Goal: Communication & Community: Answer question/provide support

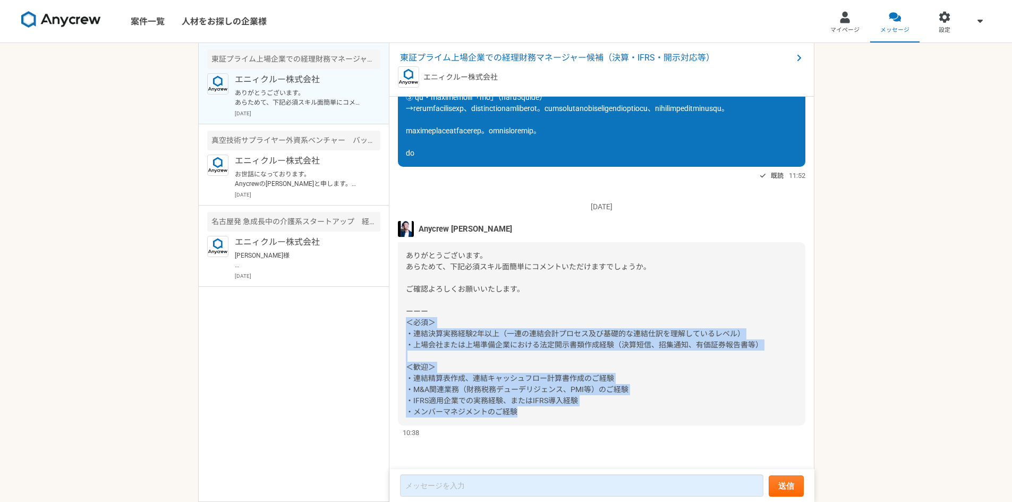
drag, startPoint x: 524, startPoint y: 414, endPoint x: 407, endPoint y: 325, distance: 146.7
click at [407, 325] on div "ありがとうございます。 あらためて、下記必須スキル面簡単にコメントいただけますでしょうか。 ご確認よろしくお願いいたします。 ーーー ＜必須＞ ・連結決算実務…" at bounding box center [601, 333] width 407 height 183
copy span "＜必須＞ ・連結決算実務経験2年以上（一連の連結会計プロセス及び基礎的な連結仕訳を理解しているレベル） ・上場会社または上場準備企業における法定開示書類作成経…"
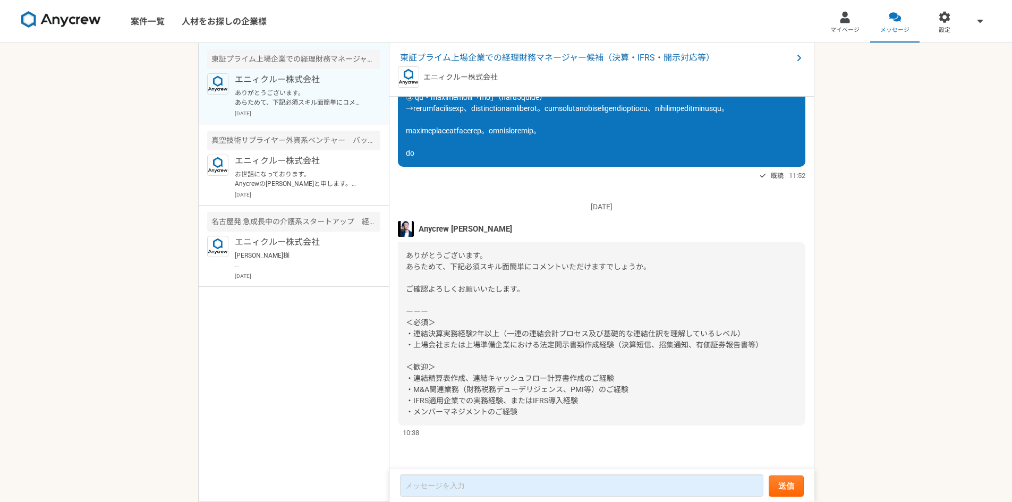
click at [467, 439] on div "[DATE] 「興味あり」をしました。詳細についてはこちらのチャットで連絡をとってみましょう。 既読 05:04 Anycrew [PERSON_NAME] …" at bounding box center [601, 283] width 425 height 373
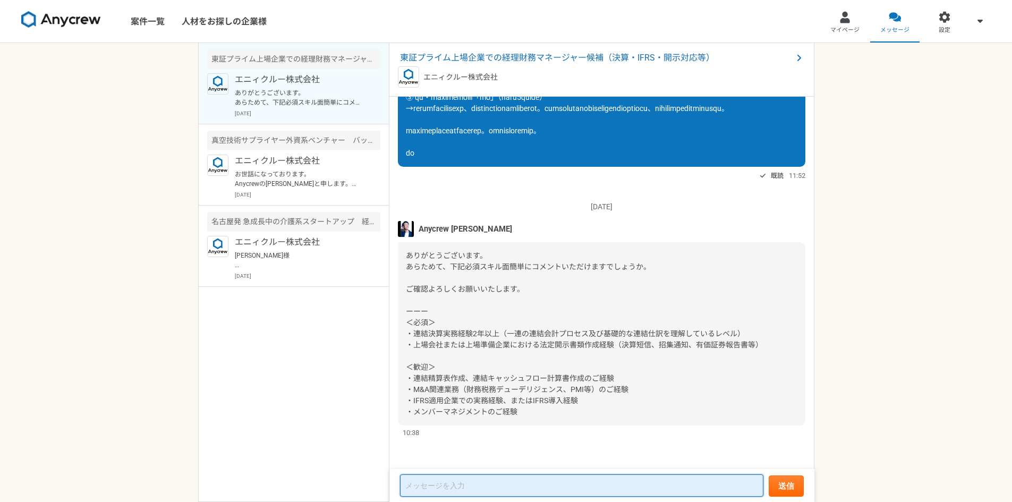
click at [463, 481] on textarea at bounding box center [581, 485] width 363 height 22
paste textarea "＜必須＞ ・連結決算実務経験2年以上（一連の連結会計プロセス及び基礎的な連結仕訳を理解しているレベル） ・上場会社または上場準備企業における法定開示書類作成経…"
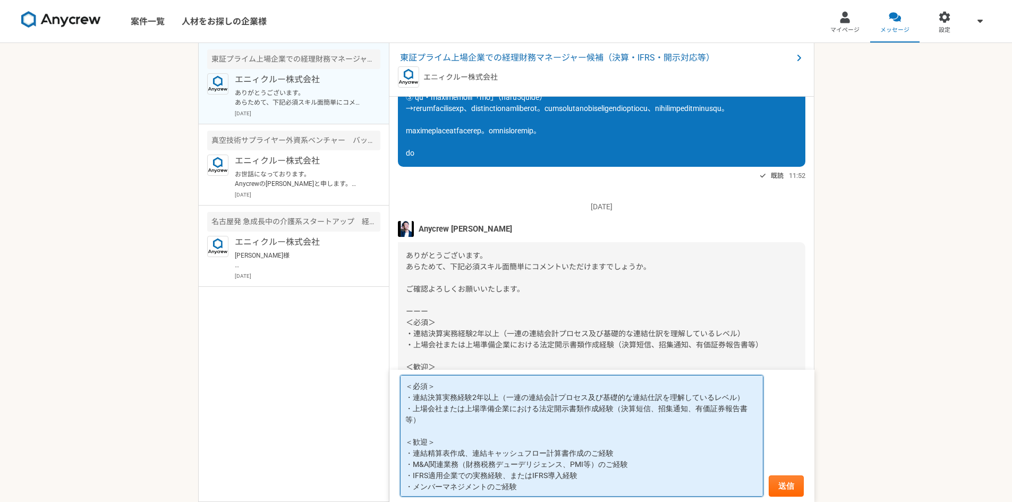
click at [685, 447] on textarea "＜必須＞ ・連結決算実務経験2年以上（一連の連結会計プロセス及び基礎的な連結仕訳を理解しているレベル） ・上場会社または上場準備企業における法定開示書類作成経…" at bounding box center [581, 436] width 363 height 122
click at [684, 453] on textarea "＜必須＞ ・連結決算実務経験2年以上（一連の連結会計プロセス及び基礎的な連結仕訳を理解しているレベル） ・上場会社または上場準備企業における法定開示書類作成経…" at bounding box center [581, 436] width 363 height 122
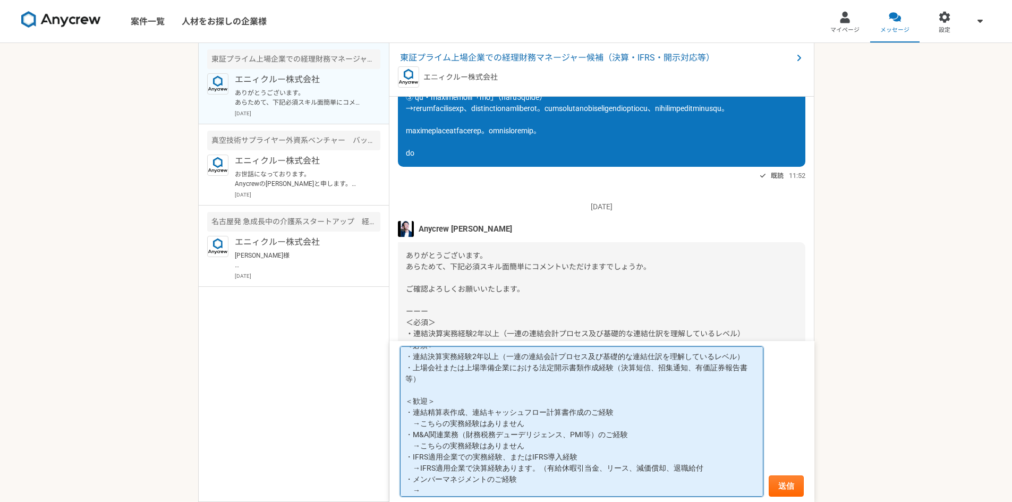
scroll to position [733, 0]
click at [446, 492] on textarea "＜必須＞ ・連結決算実務経験2年以上（一連の連結会計プロセス及び基礎的な連結仕訳を理解しているレベル） ・上場会社または上場準備企業における法定開示書類作成経…" at bounding box center [581, 421] width 363 height 151
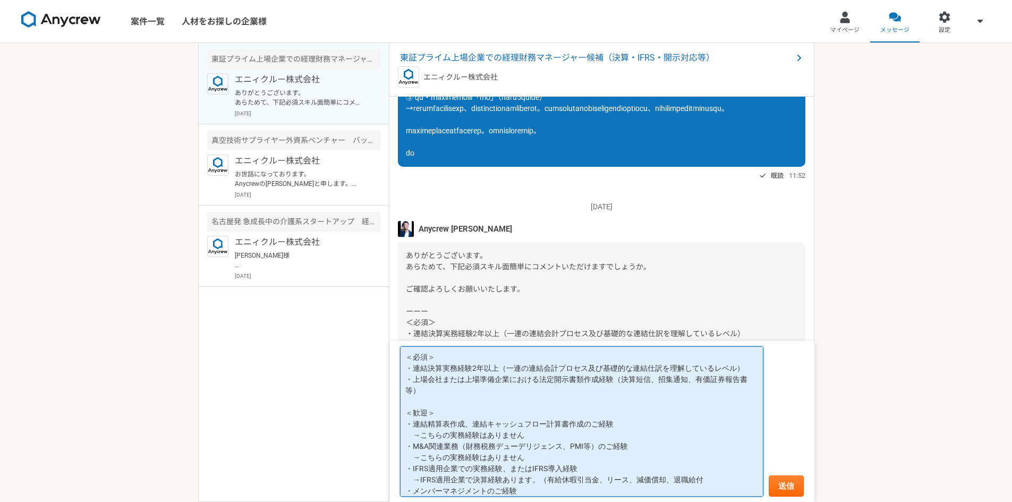
click at [740, 368] on textarea "＜必須＞ ・連結決算実務経験2年以上（一連の連結会計プロセス及び基礎的な連結仕訳を理解しているレベル） ・上場会社または上場準備企業における法定開示書類作成経…" at bounding box center [581, 421] width 363 height 151
click at [743, 369] on textarea "＜必須＞ ・連結決算実務経験2年以上（一連の連結会計プロセス及び基礎的な連結仕訳を理解しているレベル） ・上場会社または上場準備企業における法定開示書類作成経…" at bounding box center [581, 421] width 363 height 151
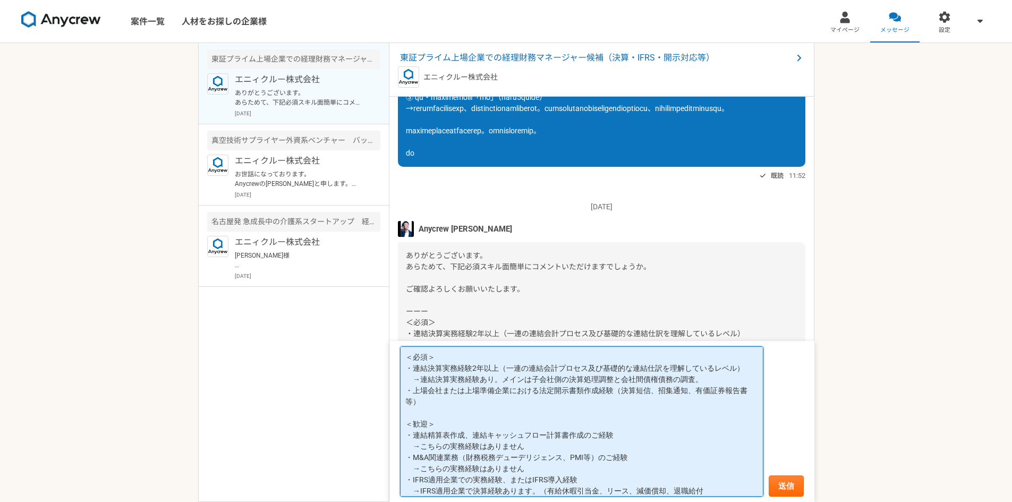
click at [721, 377] on textarea "＜必須＞ ・連結決算実務経験2年以上（一連の連結会計プロセス及び基礎的な連結仕訳を理解しているレベル） →連結決算実務経験あり。メインは子会社側の決算処理調整…" at bounding box center [581, 421] width 363 height 151
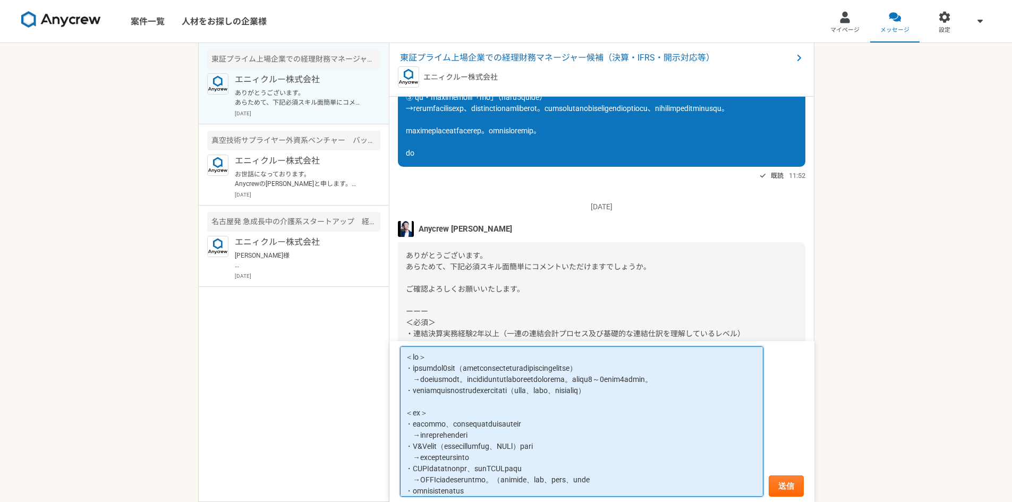
click at [640, 415] on textarea at bounding box center [581, 421] width 363 height 151
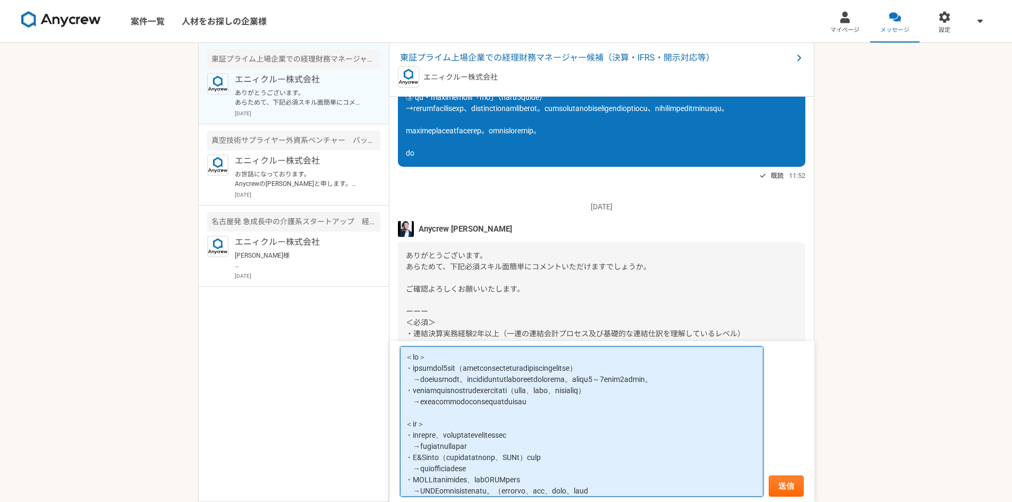
drag, startPoint x: 466, startPoint y: 422, endPoint x: 522, endPoint y: 424, distance: 56.4
click at [522, 424] on textarea at bounding box center [581, 421] width 363 height 151
click at [588, 427] on textarea at bounding box center [581, 421] width 363 height 151
click at [589, 422] on textarea at bounding box center [581, 421] width 363 height 151
click at [594, 393] on textarea at bounding box center [581, 421] width 363 height 151
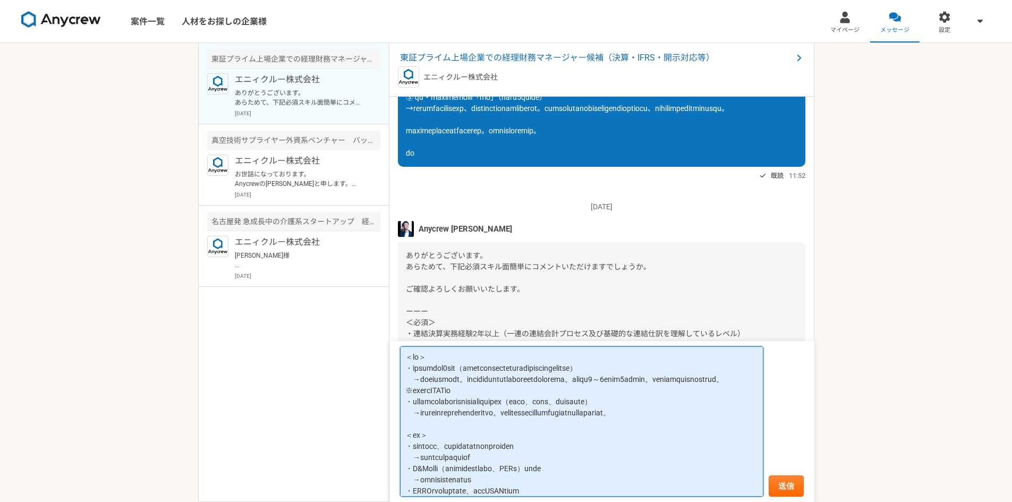
click at [420, 423] on textarea at bounding box center [581, 421] width 363 height 151
drag, startPoint x: 562, startPoint y: 422, endPoint x: 607, endPoint y: 421, distance: 45.2
click at [607, 421] on textarea at bounding box center [581, 421] width 363 height 151
click at [427, 421] on textarea at bounding box center [581, 421] width 363 height 151
click at [423, 422] on textarea at bounding box center [581, 421] width 363 height 151
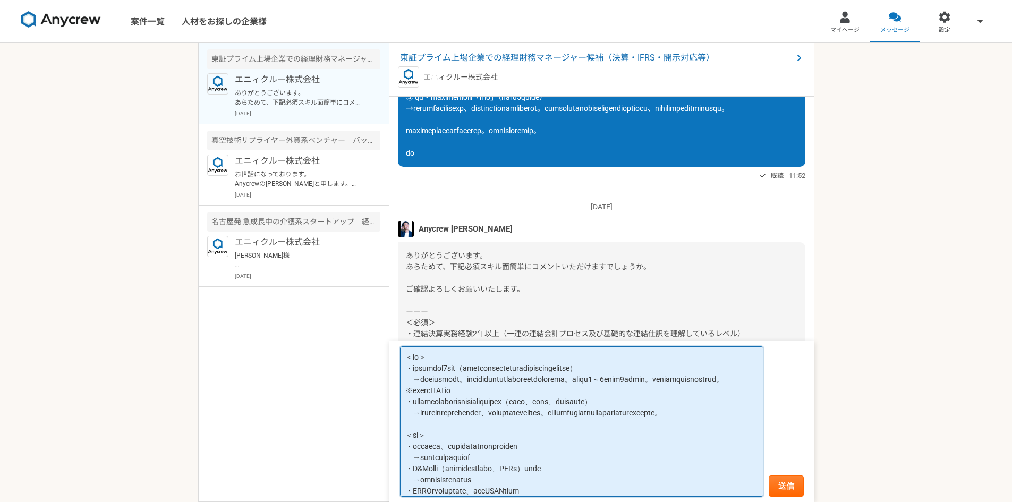
paste textarea "場会社にて"
drag, startPoint x: 681, startPoint y: 424, endPoint x: 692, endPoint y: 426, distance: 11.2
click at [692, 426] on textarea at bounding box center [581, 421] width 363 height 151
click at [415, 437] on textarea at bounding box center [581, 421] width 363 height 151
click at [460, 430] on textarea at bounding box center [581, 421] width 363 height 151
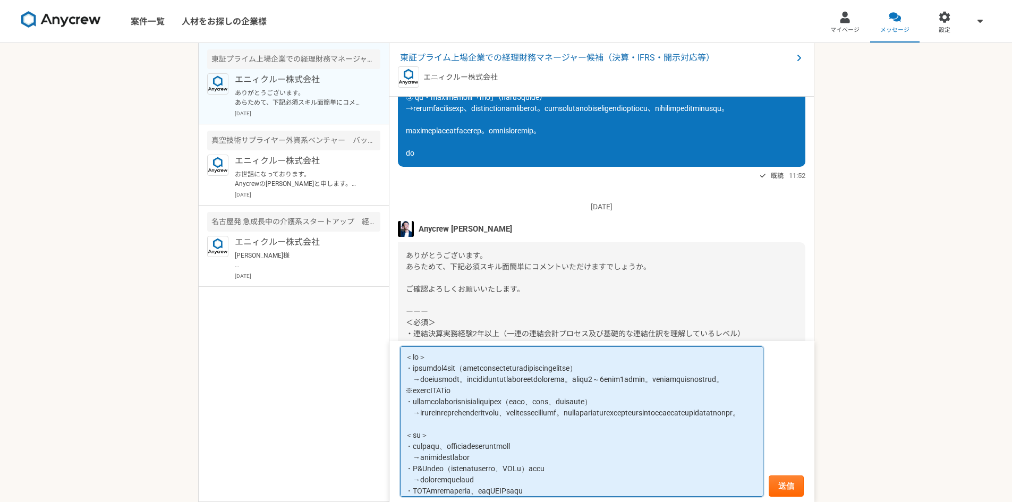
click at [411, 451] on textarea at bounding box center [581, 421] width 363 height 151
click at [435, 435] on textarea at bounding box center [581, 421] width 363 height 151
click at [453, 439] on textarea at bounding box center [581, 421] width 363 height 151
click at [405, 435] on textarea at bounding box center [581, 421] width 363 height 151
drag, startPoint x: 601, startPoint y: 435, endPoint x: 621, endPoint y: 440, distance: 19.7
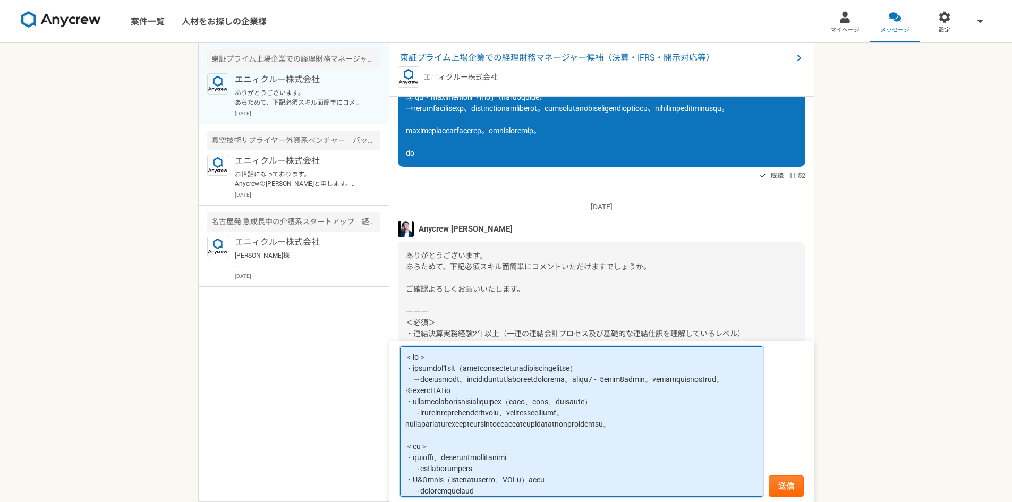
click at [621, 440] on textarea at bounding box center [581, 421] width 363 height 151
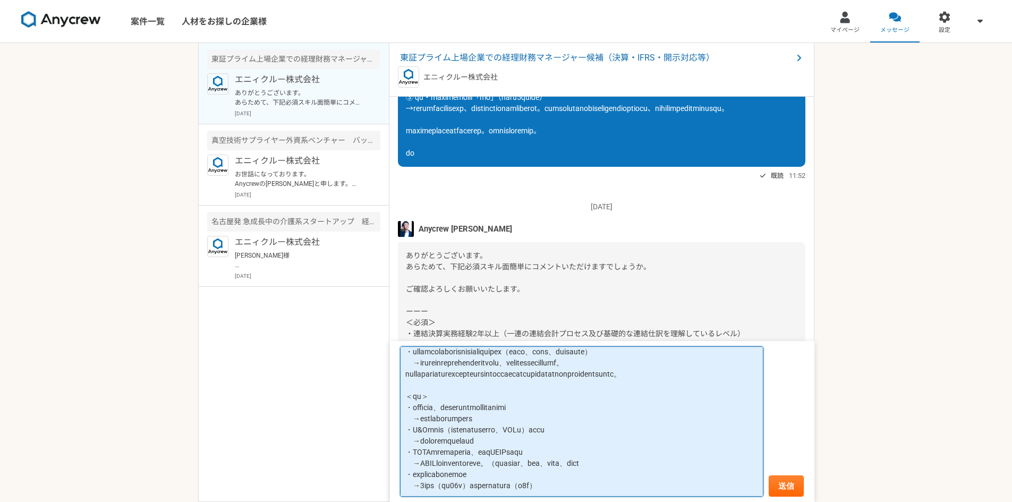
scroll to position [20, 0]
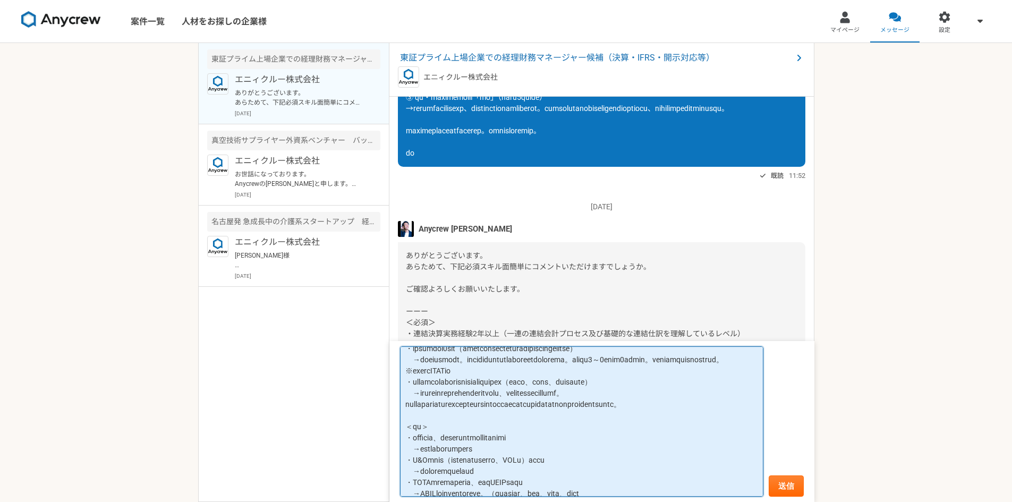
drag, startPoint x: 460, startPoint y: 427, endPoint x: 486, endPoint y: 427, distance: 26.0
click at [486, 427] on textarea at bounding box center [581, 421] width 363 height 151
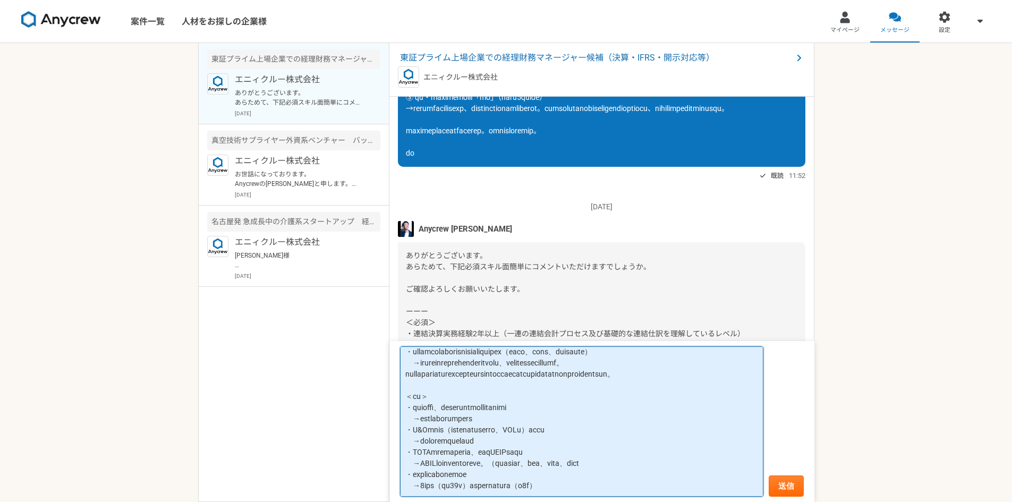
scroll to position [72, 0]
click at [528, 421] on textarea at bounding box center [581, 421] width 363 height 151
click at [530, 438] on textarea at bounding box center [581, 421] width 363 height 151
click at [701, 464] on textarea at bounding box center [581, 421] width 363 height 151
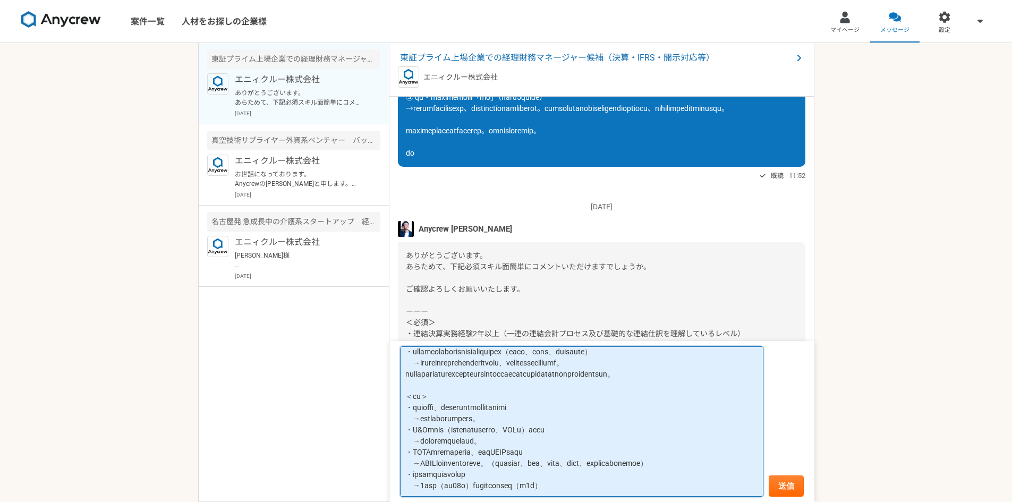
click at [654, 491] on textarea at bounding box center [581, 421] width 363 height 151
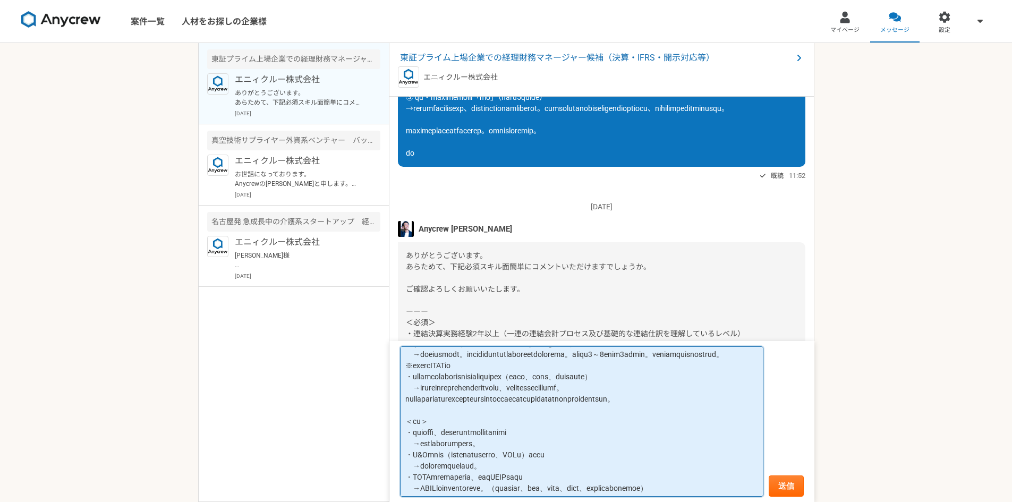
scroll to position [0, 0]
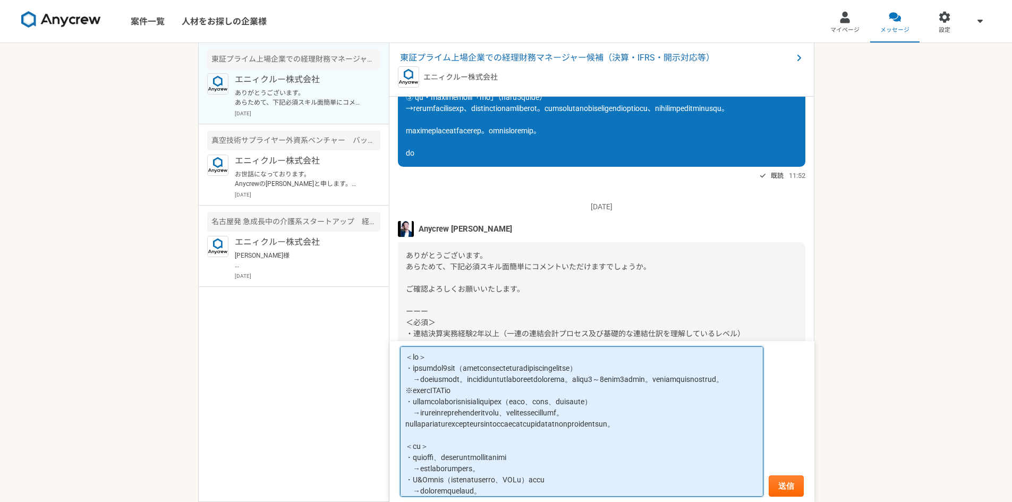
click at [406, 355] on textarea at bounding box center [581, 421] width 363 height 151
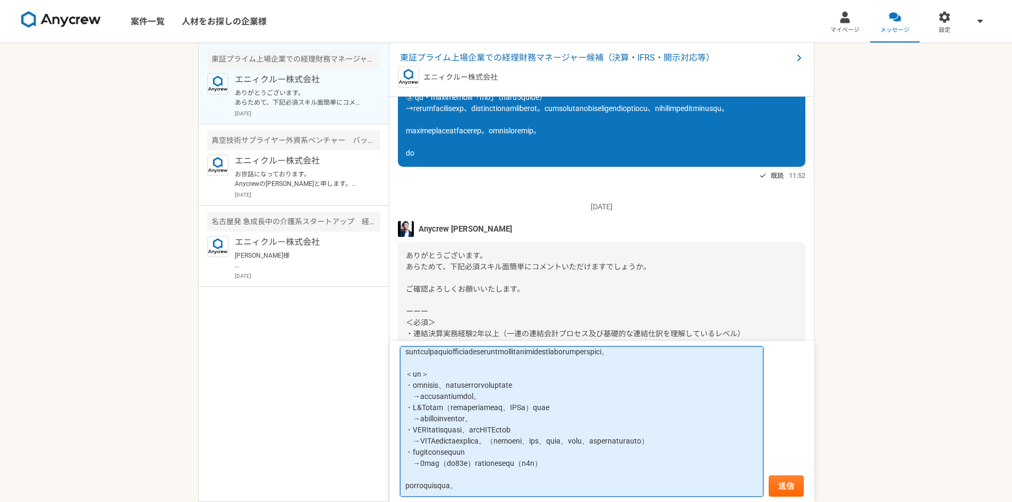
scroll to position [179, 0]
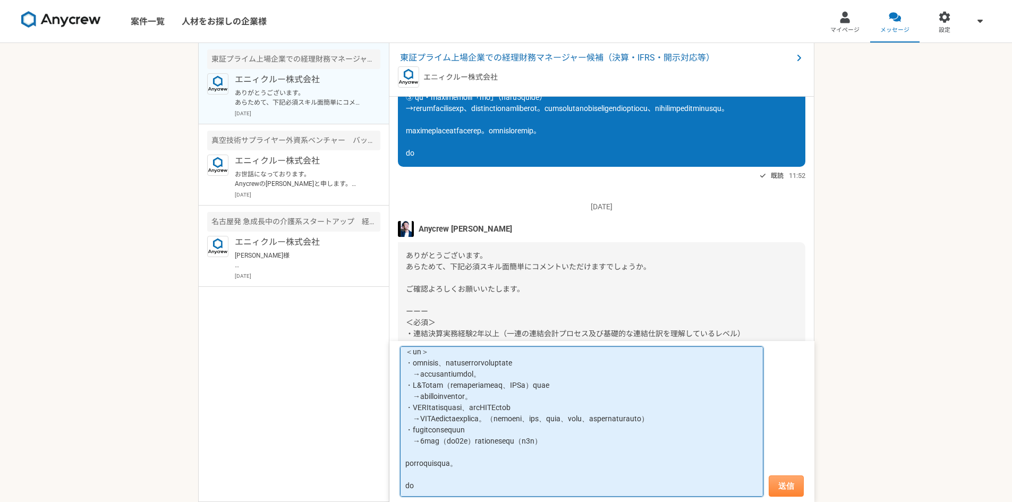
type textarea "lor ipsu。dolorsit。 ametconsectetur、adipiscinge。 ＜se＞ ・doeiusmo7tem（incididuntut…"
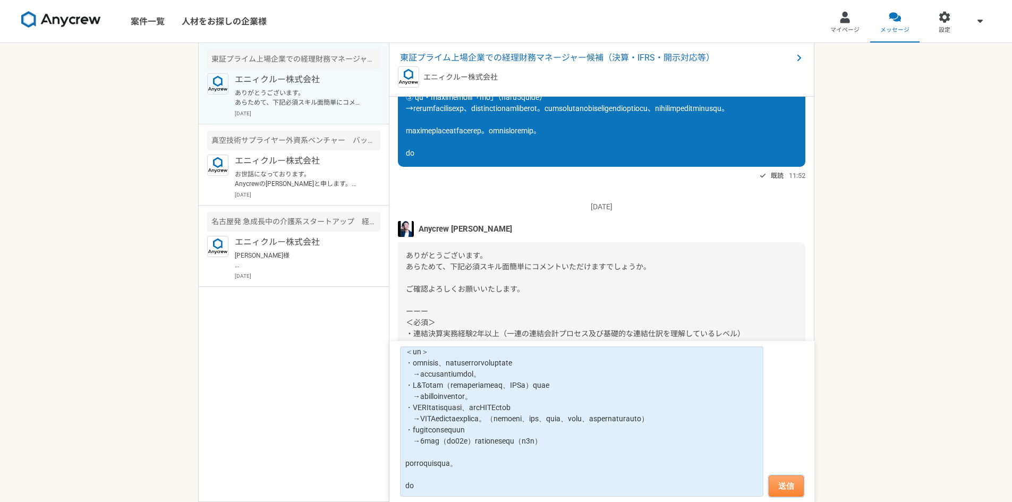
click at [799, 480] on button "送信" at bounding box center [786, 485] width 35 height 21
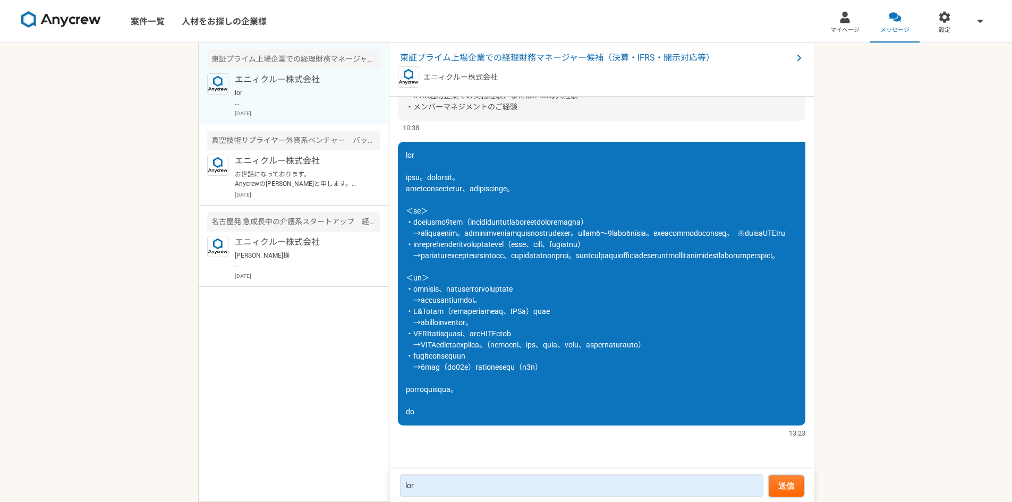
scroll to position [1071, 0]
